Goal: Information Seeking & Learning: Learn about a topic

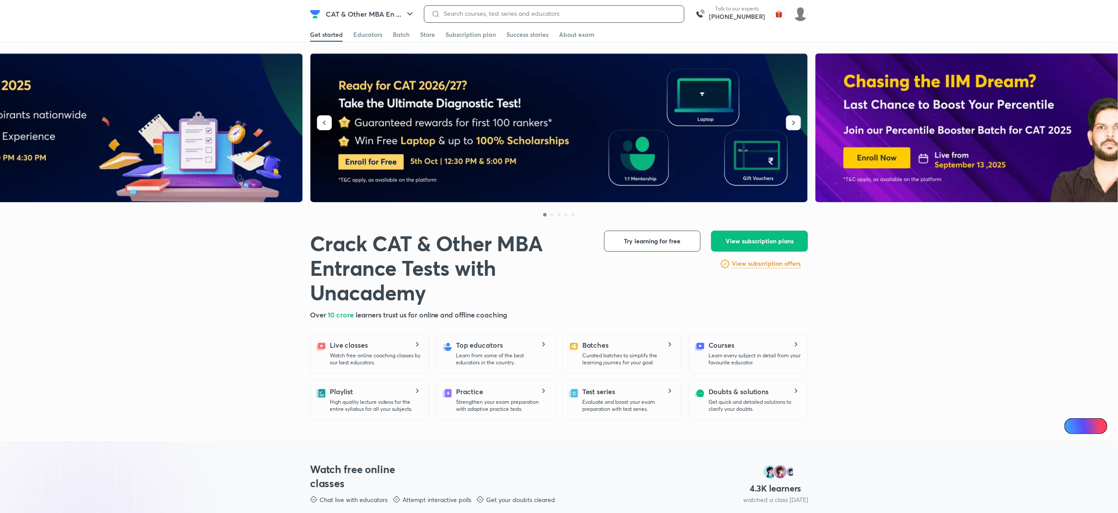
click at [459, 14] on input at bounding box center [558, 13] width 237 height 7
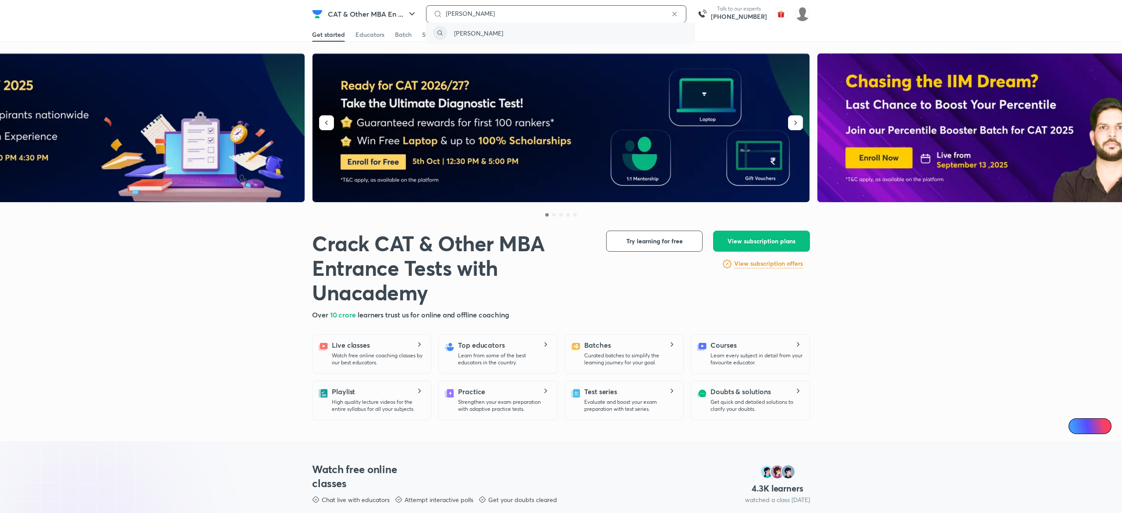
type input "[PERSON_NAME]"
click at [520, 31] on div "[PERSON_NAME]" at bounding box center [560, 32] width 269 height 21
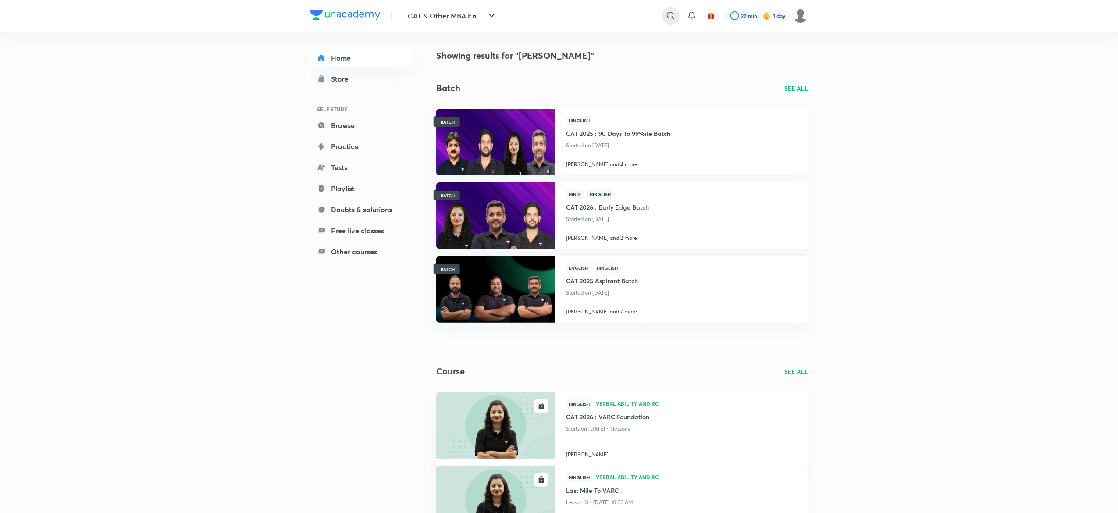
click at [671, 15] on icon at bounding box center [670, 16] width 11 height 11
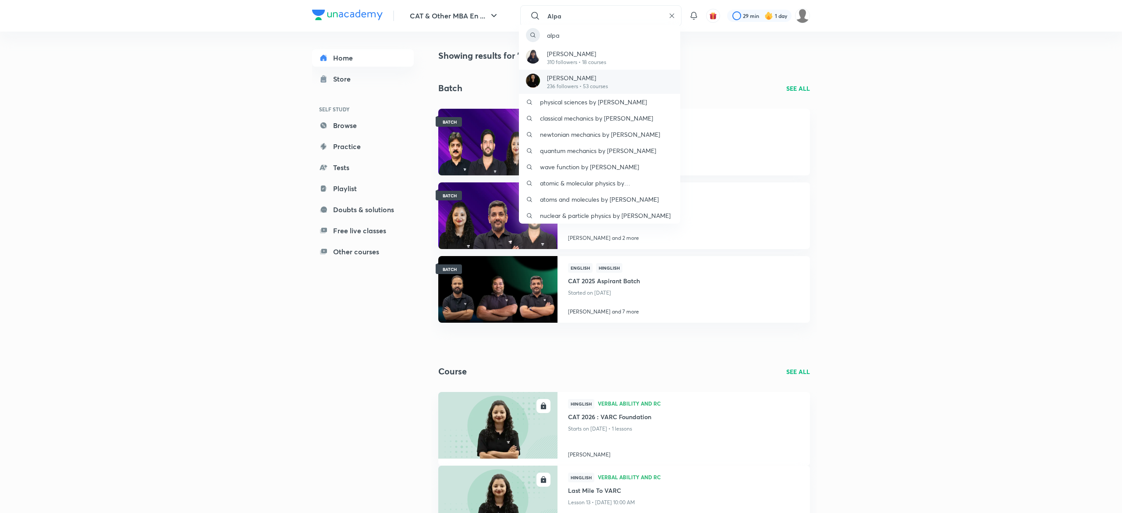
type input "Alpa"
click at [594, 74] on p "[PERSON_NAME]" at bounding box center [577, 77] width 61 height 9
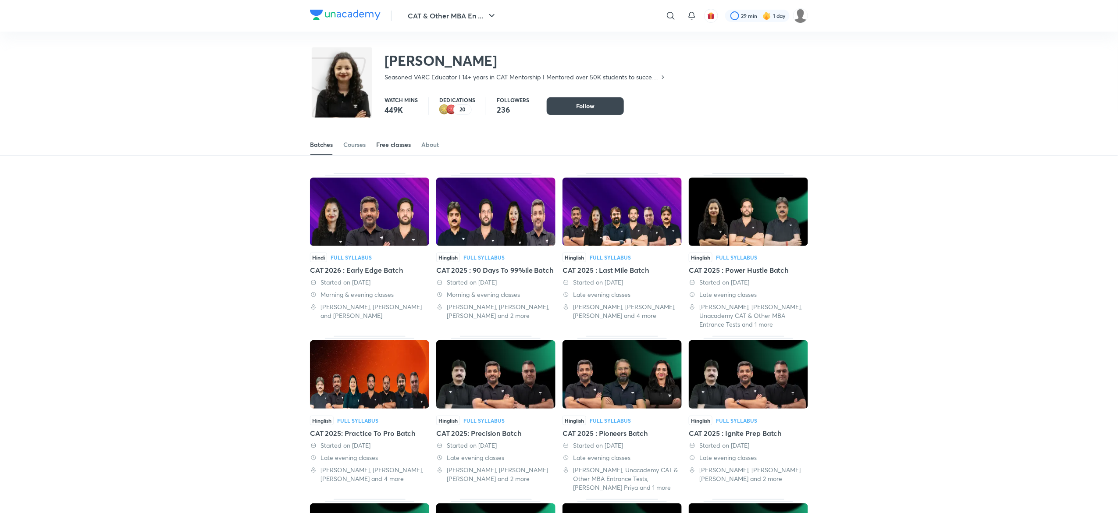
click at [389, 146] on div "Free classes" at bounding box center [393, 144] width 35 height 9
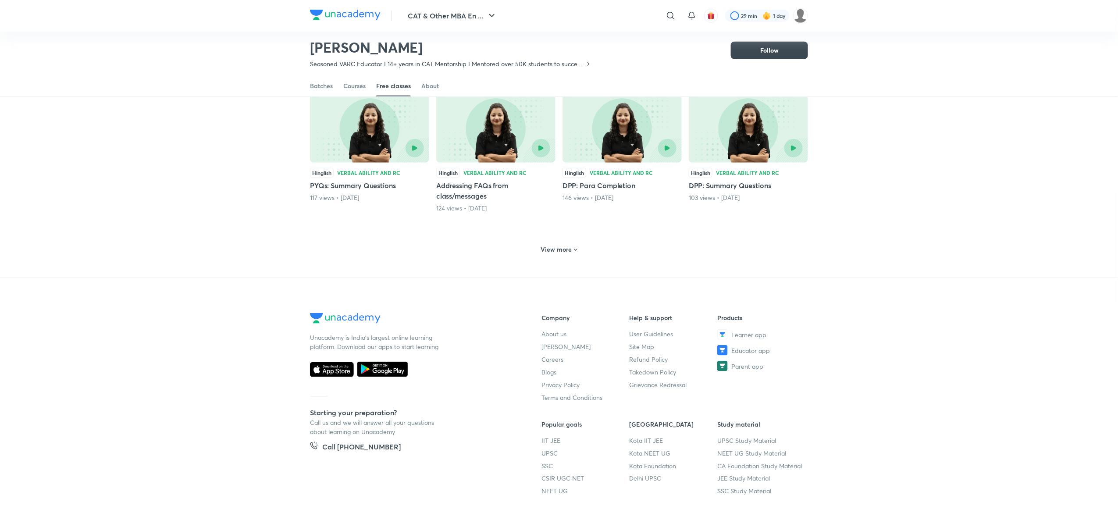
scroll to position [365, 0]
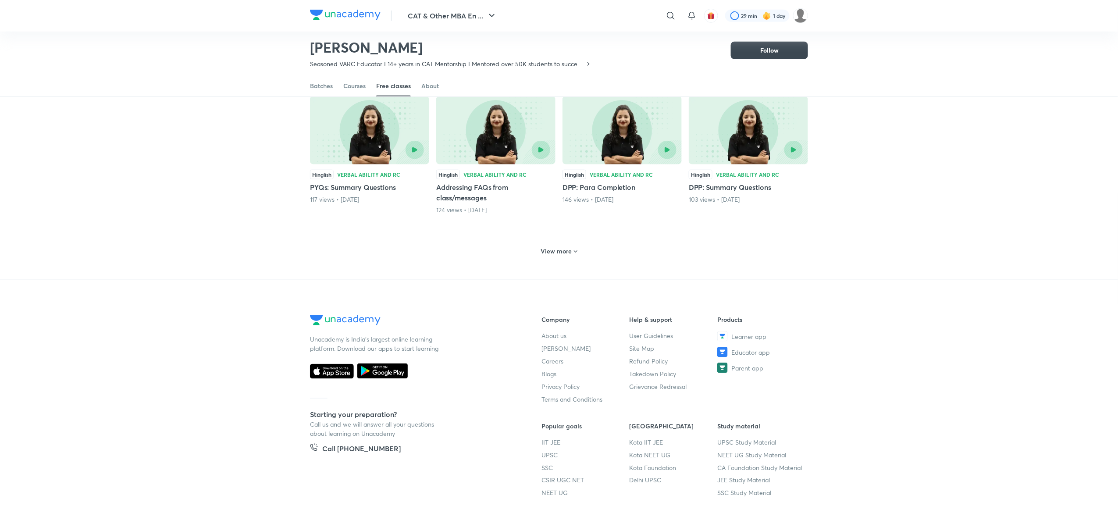
click at [562, 247] on h6 "View more" at bounding box center [556, 251] width 31 height 9
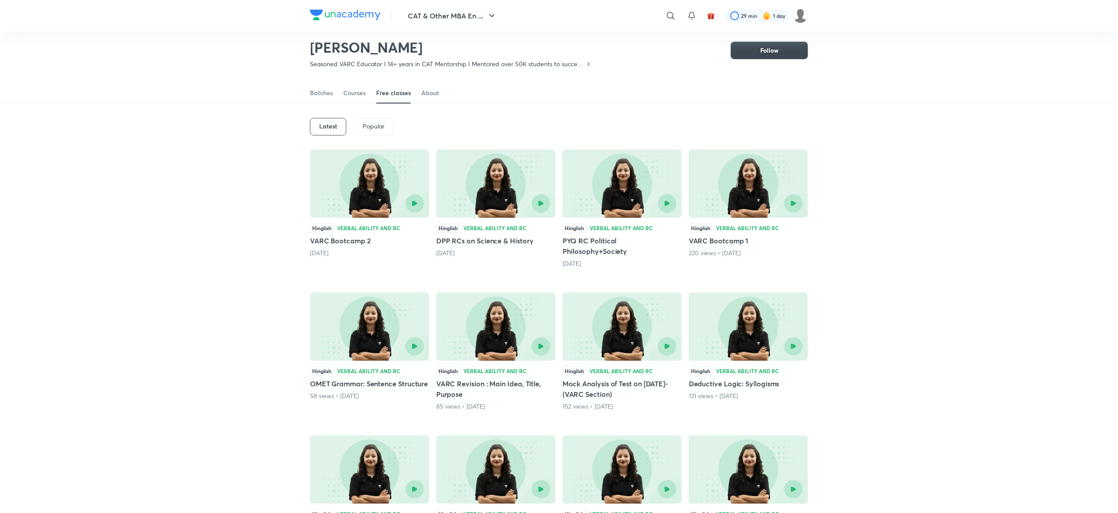
scroll to position [0, 0]
